Goal: Information Seeking & Learning: Learn about a topic

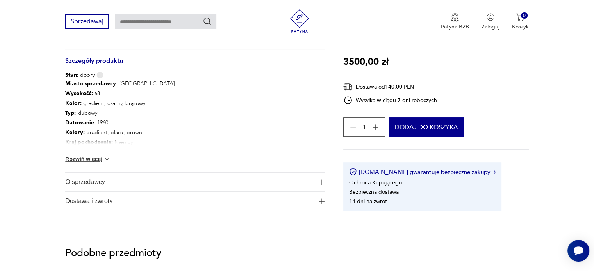
scroll to position [430, 0]
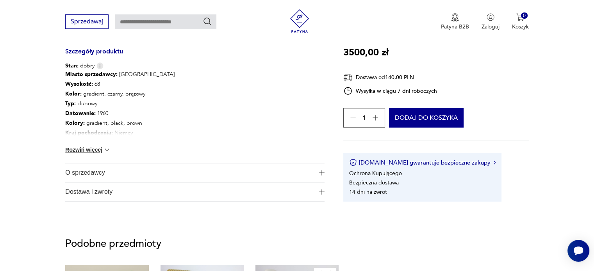
click at [85, 150] on button "Rozwiń więcej" at bounding box center [87, 150] width 45 height 8
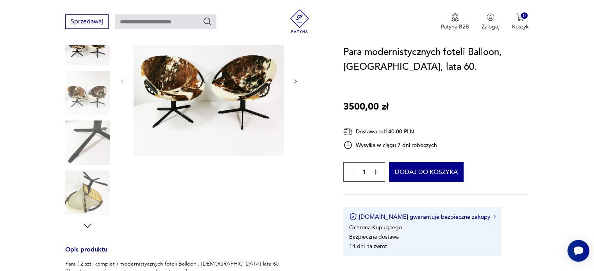
scroll to position [117, 0]
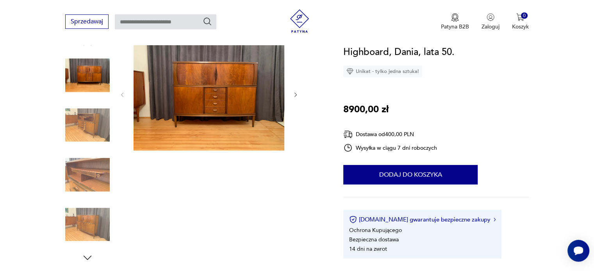
scroll to position [78, 0]
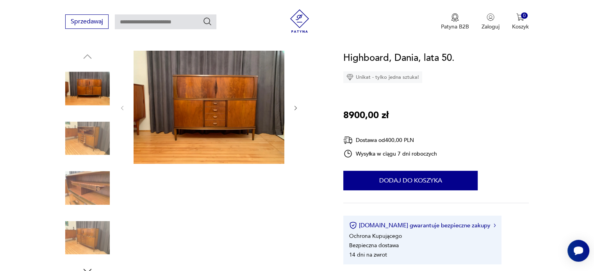
click at [294, 108] on icon "button" at bounding box center [296, 108] width 7 height 7
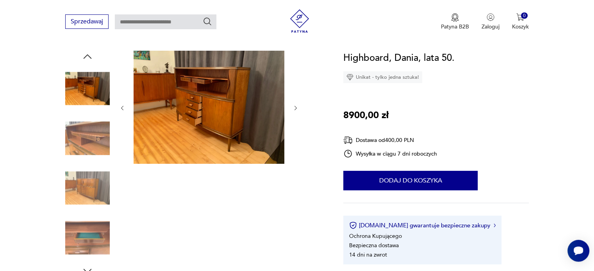
click at [295, 107] on icon "button" at bounding box center [296, 108] width 7 height 7
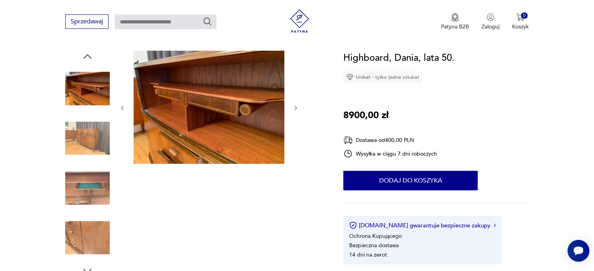
click at [295, 107] on icon "button" at bounding box center [296, 108] width 7 height 7
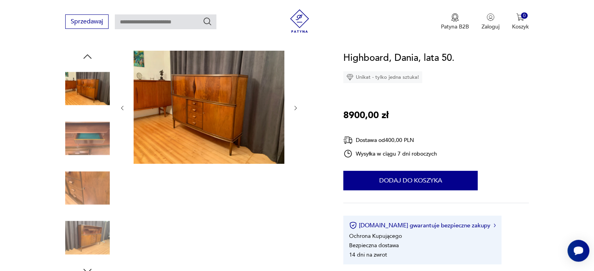
click at [295, 107] on icon "button" at bounding box center [296, 108] width 7 height 7
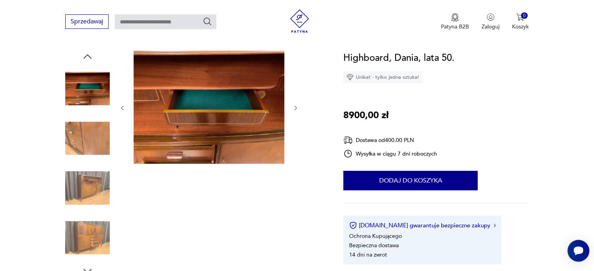
click at [295, 107] on icon "button" at bounding box center [296, 108] width 7 height 7
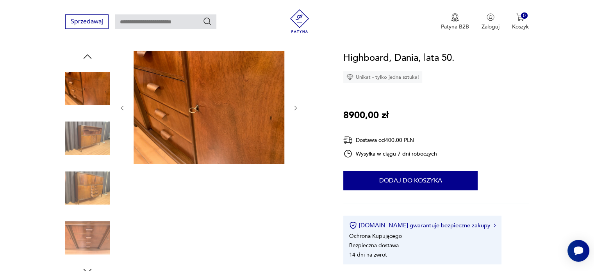
click at [294, 108] on icon "button" at bounding box center [296, 108] width 7 height 7
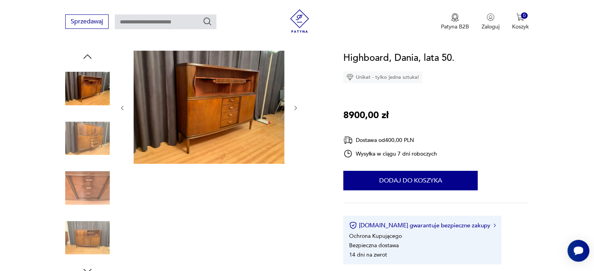
click at [294, 108] on icon "button" at bounding box center [296, 108] width 7 height 7
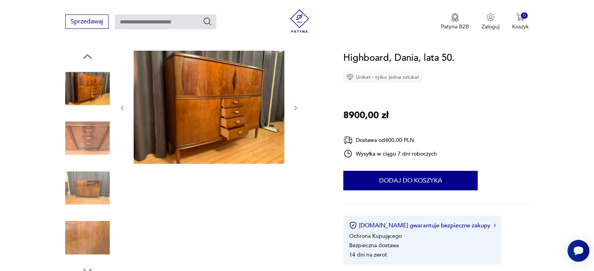
click at [294, 108] on icon "button" at bounding box center [296, 108] width 7 height 7
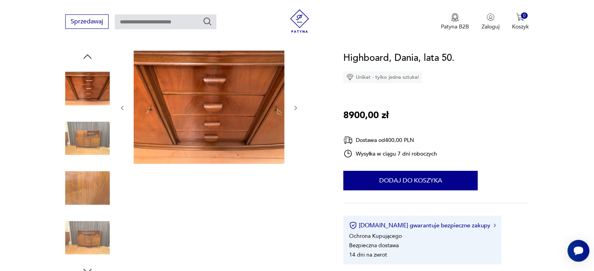
click at [294, 108] on icon "button" at bounding box center [296, 108] width 7 height 7
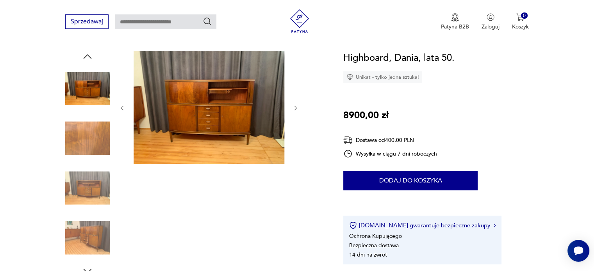
click at [294, 108] on icon "button" at bounding box center [296, 108] width 7 height 7
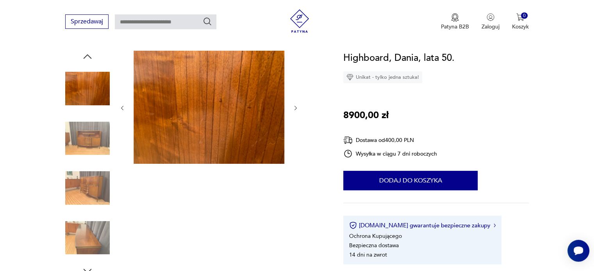
click at [294, 108] on icon "button" at bounding box center [296, 108] width 7 height 7
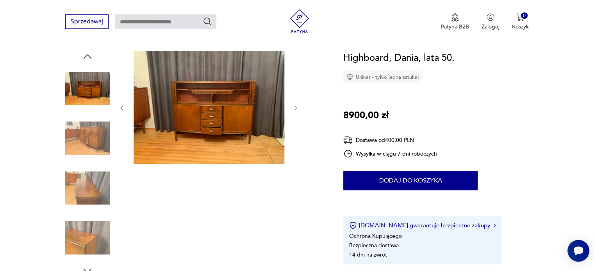
click at [294, 108] on icon "button" at bounding box center [296, 108] width 7 height 7
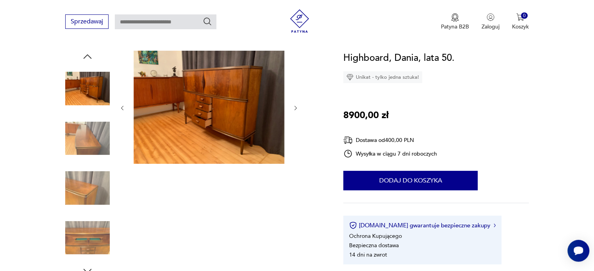
click at [294, 108] on icon "button" at bounding box center [296, 108] width 7 height 7
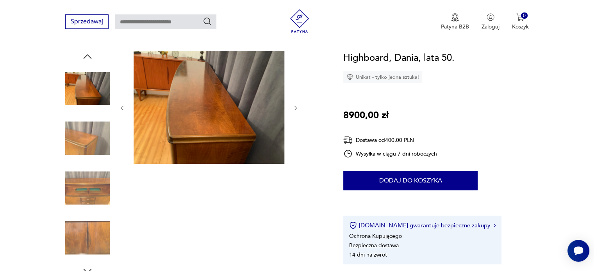
click at [294, 111] on icon "button" at bounding box center [296, 108] width 7 height 7
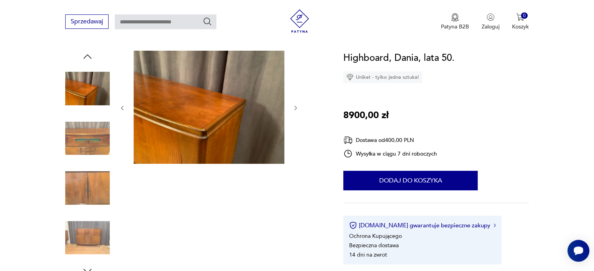
click at [293, 112] on div at bounding box center [209, 108] width 180 height 115
click at [294, 107] on icon "button" at bounding box center [296, 108] width 7 height 7
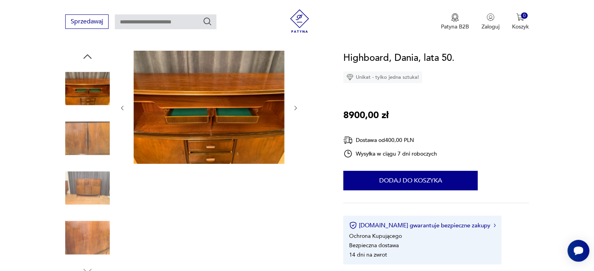
click at [294, 108] on icon "button" at bounding box center [296, 108] width 7 height 7
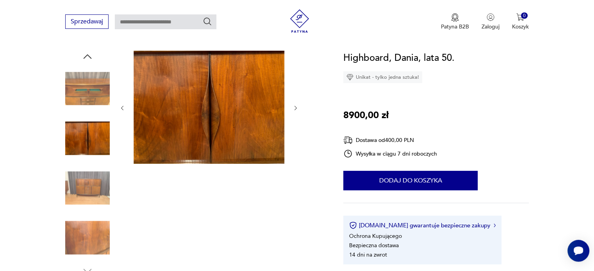
click at [294, 108] on icon "button" at bounding box center [296, 108] width 7 height 7
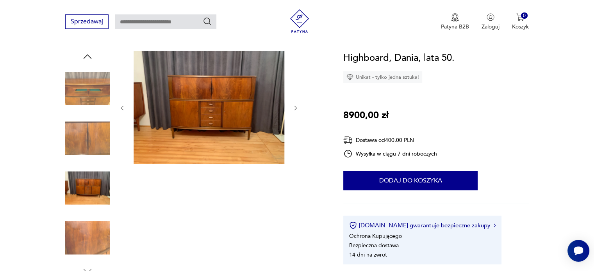
click at [294, 108] on icon "button" at bounding box center [296, 108] width 7 height 7
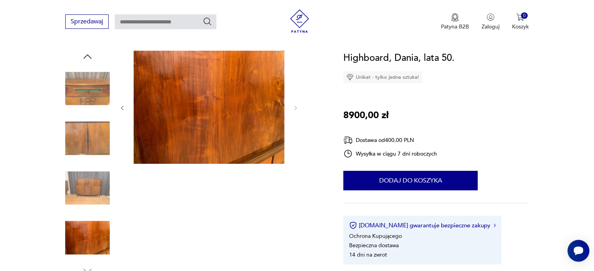
click at [123, 108] on icon "button" at bounding box center [122, 108] width 7 height 7
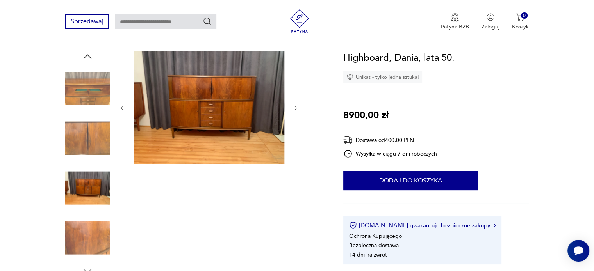
click at [123, 107] on icon "button" at bounding box center [122, 108] width 7 height 7
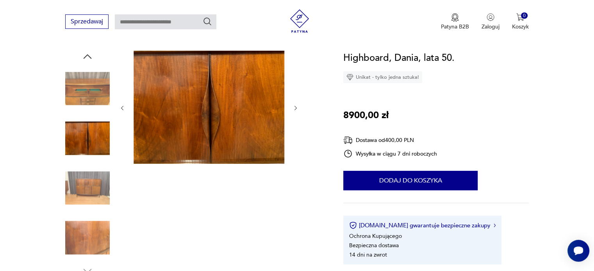
click at [123, 107] on icon "button" at bounding box center [122, 108] width 7 height 7
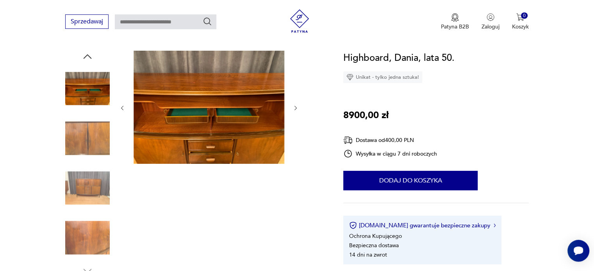
click at [123, 107] on icon "button" at bounding box center [122, 108] width 7 height 7
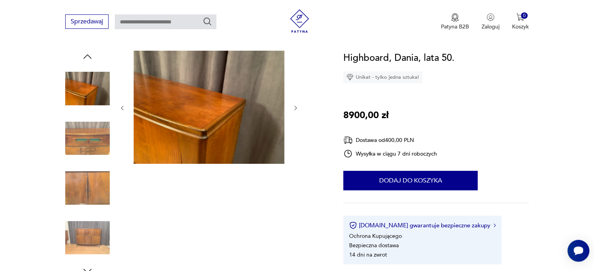
click at [123, 107] on icon "button" at bounding box center [122, 108] width 7 height 7
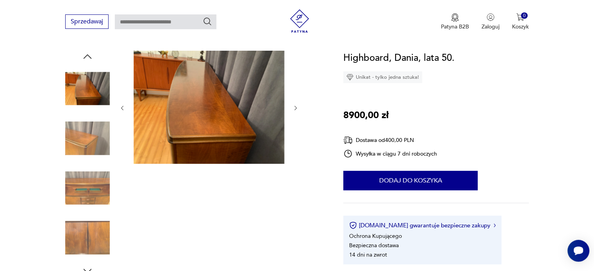
click at [123, 107] on icon "button" at bounding box center [122, 108] width 7 height 7
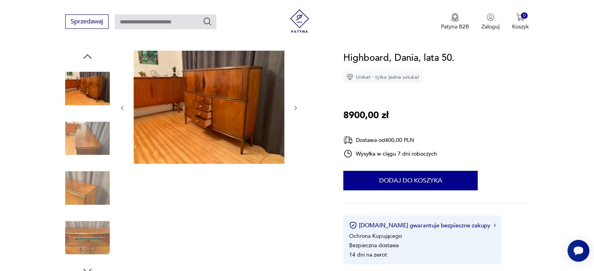
click at [123, 107] on icon "button" at bounding box center [122, 108] width 7 height 7
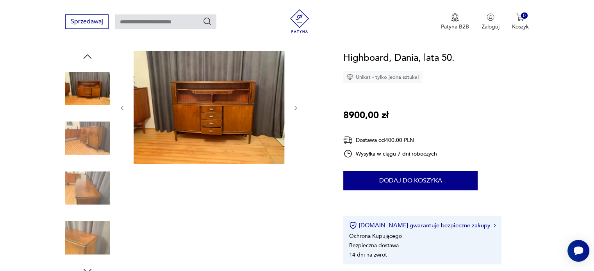
click at [296, 107] on icon "button" at bounding box center [296, 108] width 7 height 7
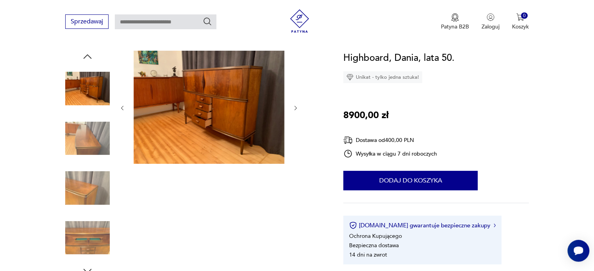
click at [296, 107] on icon "button" at bounding box center [296, 108] width 7 height 7
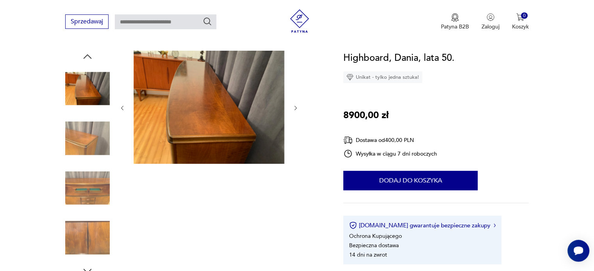
click at [295, 107] on icon "button" at bounding box center [296, 108] width 7 height 7
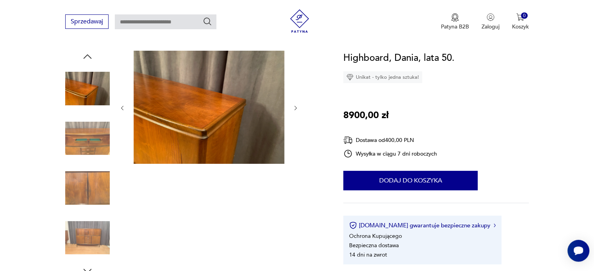
click at [295, 107] on icon "button" at bounding box center [296, 108] width 7 height 7
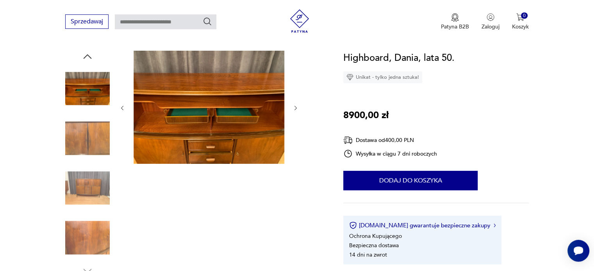
click at [295, 107] on icon "button" at bounding box center [296, 108] width 7 height 7
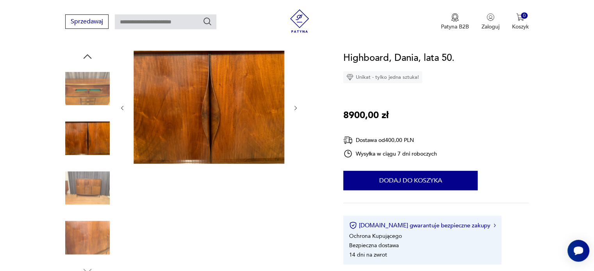
click at [295, 109] on icon "button" at bounding box center [296, 108] width 7 height 7
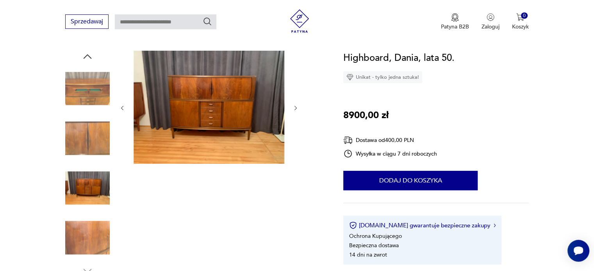
click at [295, 109] on icon "button" at bounding box center [296, 108] width 7 height 7
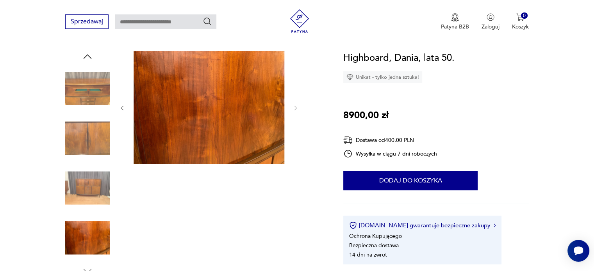
click at [123, 107] on icon "button" at bounding box center [122, 108] width 7 height 7
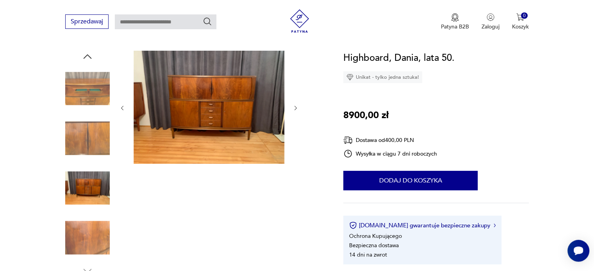
click at [123, 107] on icon "button" at bounding box center [122, 108] width 7 height 7
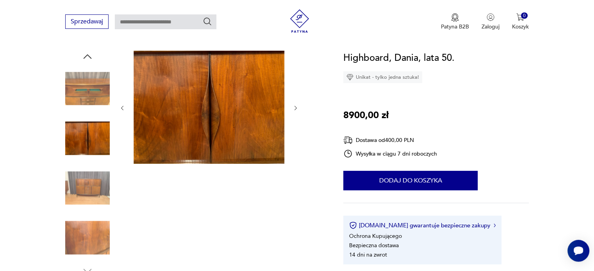
click at [123, 109] on icon "button" at bounding box center [122, 108] width 7 height 7
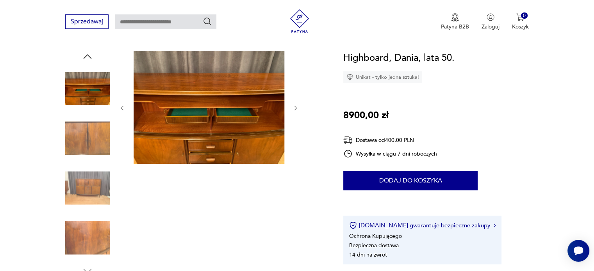
click at [123, 109] on icon "button" at bounding box center [122, 108] width 7 height 7
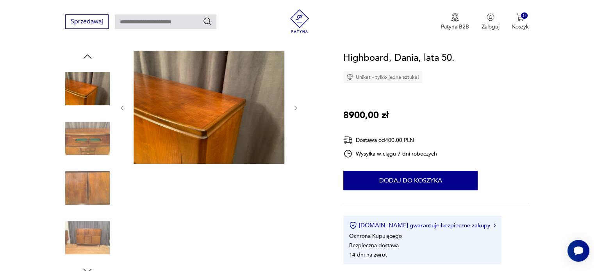
click at [123, 109] on icon "button" at bounding box center [122, 108] width 7 height 7
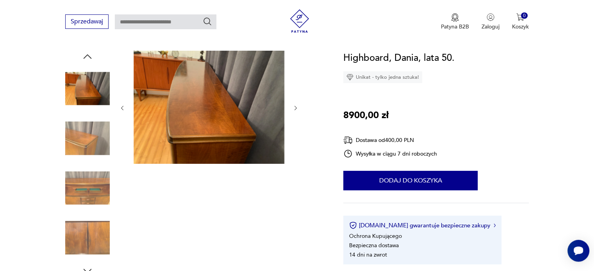
click at [123, 109] on icon "button" at bounding box center [122, 108] width 7 height 7
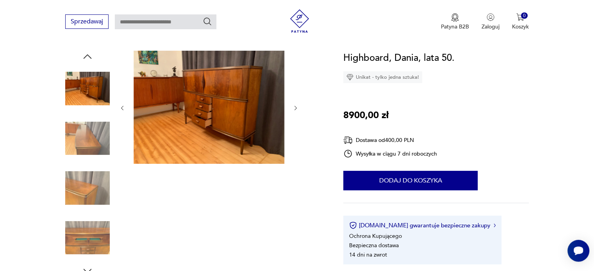
click at [123, 109] on icon "button" at bounding box center [122, 108] width 7 height 7
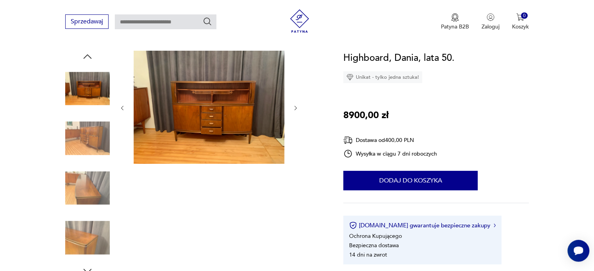
click at [123, 109] on icon "button" at bounding box center [122, 108] width 7 height 7
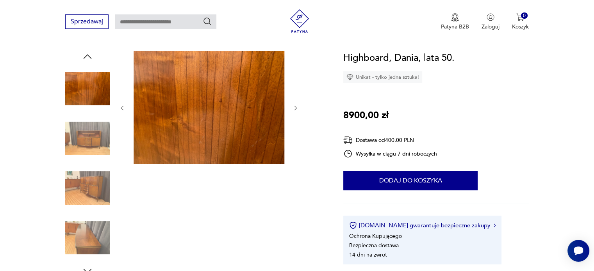
click at [123, 109] on icon "button" at bounding box center [122, 108] width 7 height 7
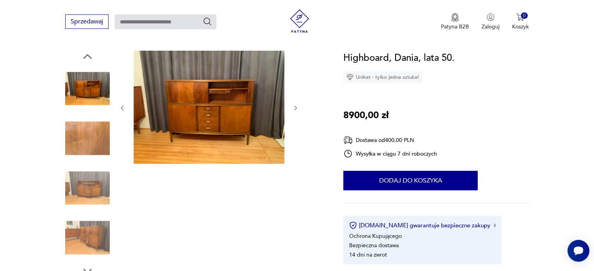
click at [123, 109] on icon "button" at bounding box center [122, 108] width 7 height 7
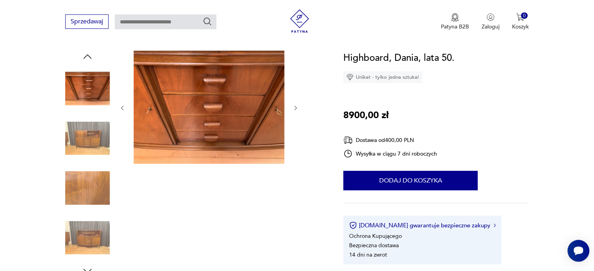
click at [123, 109] on icon "button" at bounding box center [122, 108] width 7 height 7
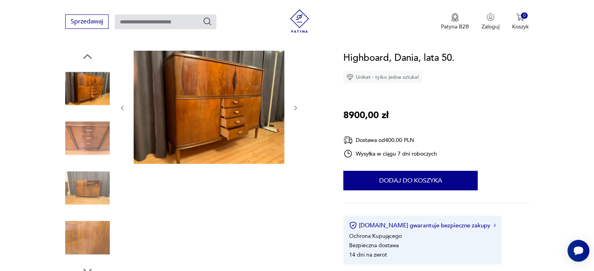
click at [123, 109] on icon "button" at bounding box center [122, 108] width 7 height 7
